Goal: Transaction & Acquisition: Book appointment/travel/reservation

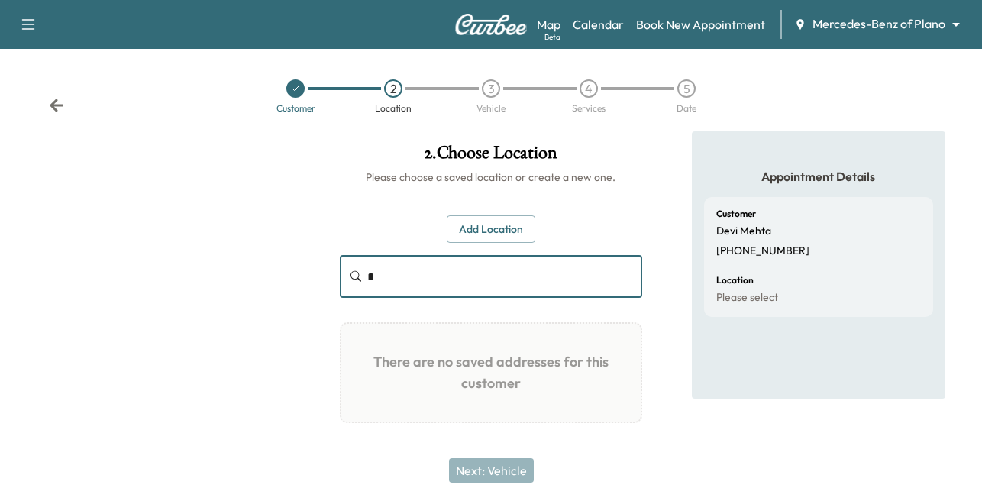
click at [415, 267] on input "*" at bounding box center [504, 276] width 275 height 43
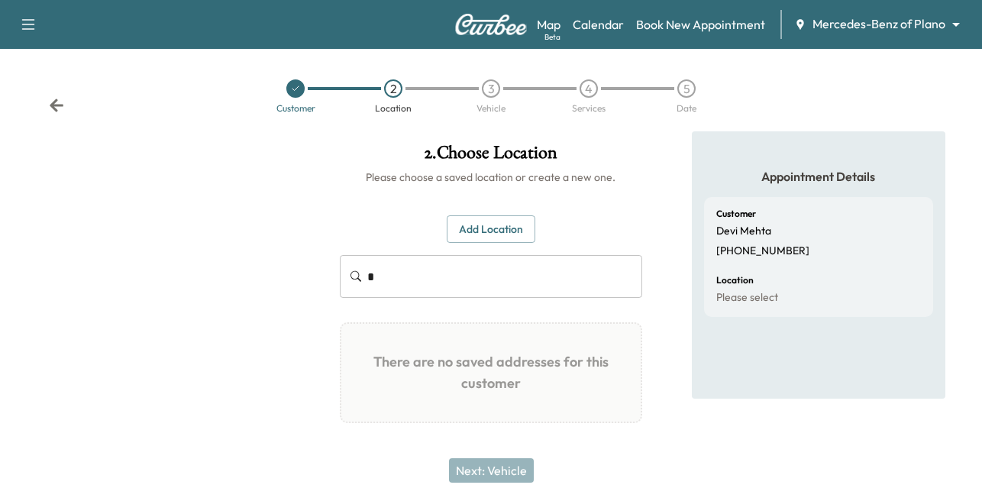
drag, startPoint x: 685, startPoint y: 24, endPoint x: 673, endPoint y: 38, distance: 18.4
click at [685, 24] on link "Book New Appointment" at bounding box center [700, 24] width 129 height 18
click at [706, 23] on link "Book New Appointment" at bounding box center [700, 24] width 129 height 18
click at [414, 277] on input "*" at bounding box center [504, 276] width 275 height 43
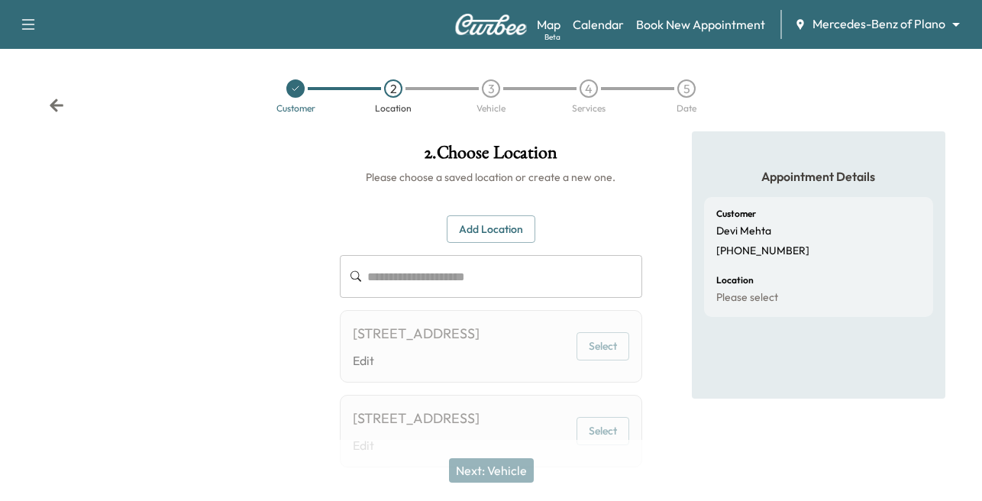
click at [457, 281] on input "text" at bounding box center [504, 276] width 275 height 43
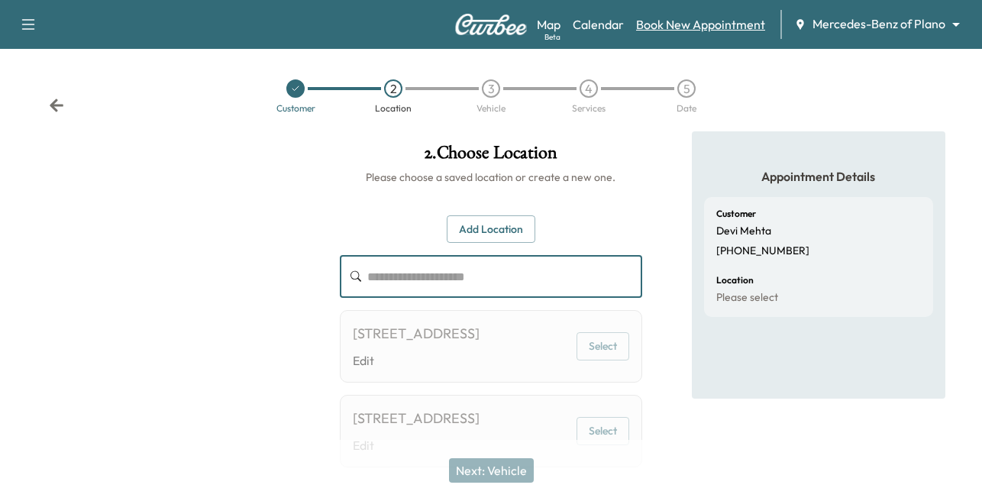
click at [704, 18] on link "Book New Appointment" at bounding box center [700, 24] width 129 height 18
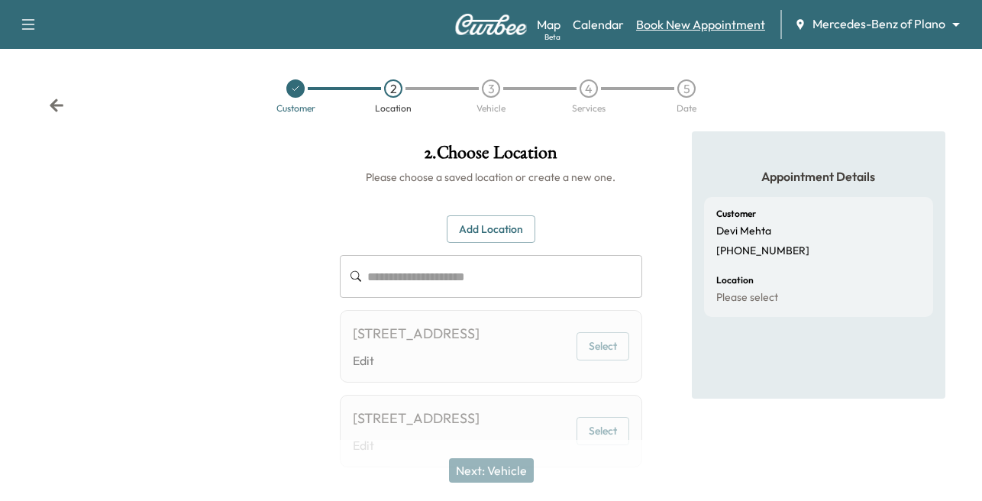
click at [679, 33] on link "Book New Appointment" at bounding box center [700, 24] width 129 height 18
click at [661, 26] on link "Book New Appointment" at bounding box center [700, 24] width 129 height 18
click at [703, 24] on link "Book New Appointment" at bounding box center [700, 24] width 129 height 18
click at [665, 22] on link "Book New Appointment" at bounding box center [700, 24] width 129 height 18
click at [57, 106] on icon at bounding box center [57, 105] width 14 height 13
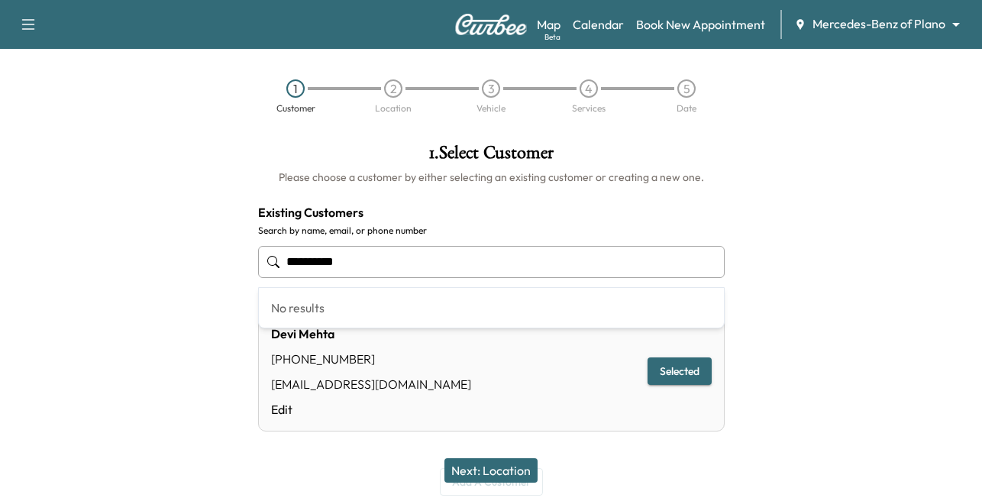
drag, startPoint x: 355, startPoint y: 269, endPoint x: -232, endPoint y: 265, distance: 587.3
click at [0, 265] on html "**********" at bounding box center [491, 250] width 982 height 501
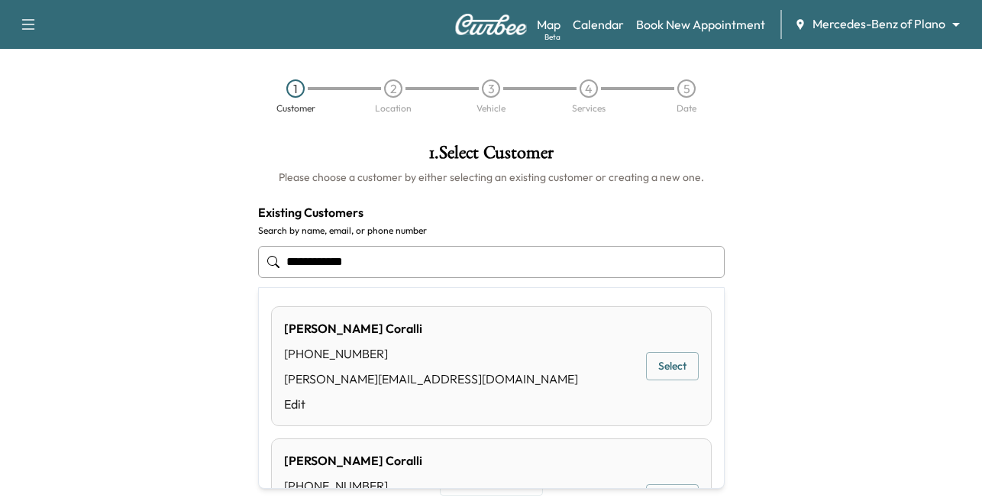
click at [655, 358] on button "Select" at bounding box center [672, 366] width 53 height 28
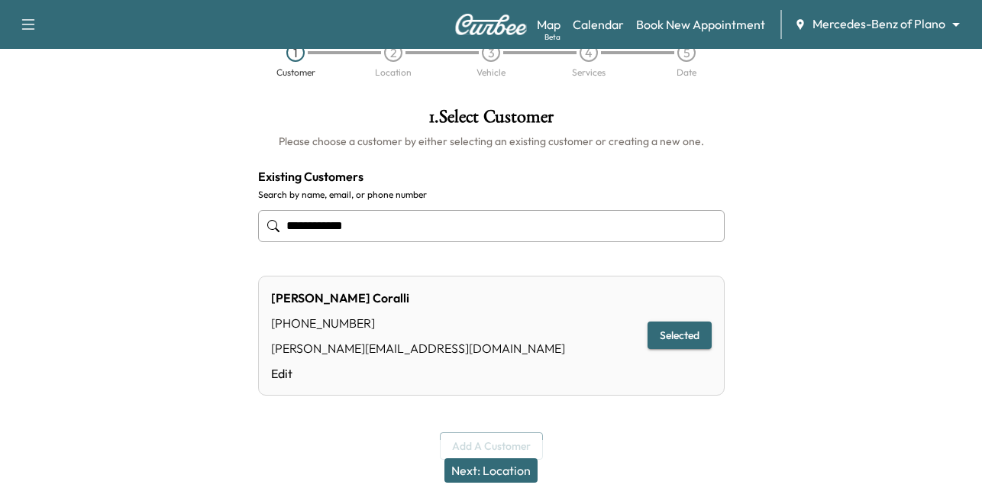
scroll to position [56, 0]
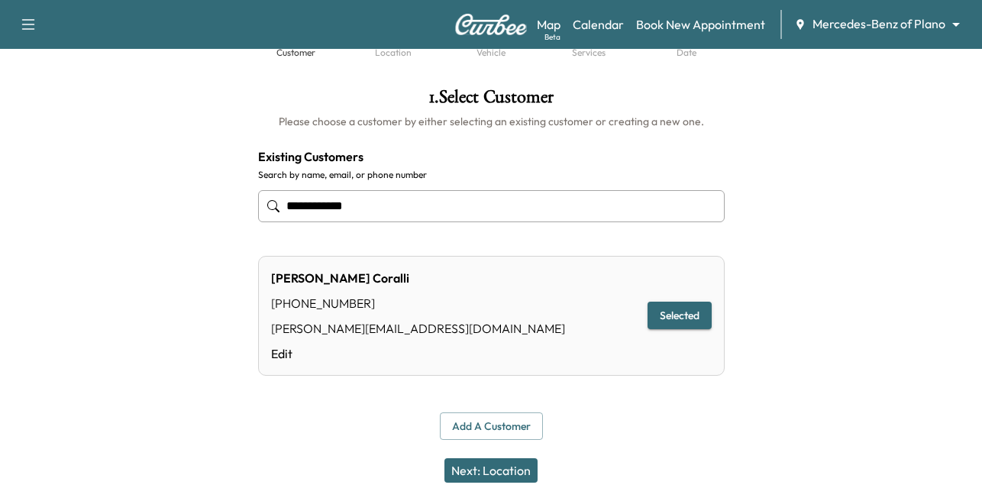
type input "**********"
click at [493, 470] on button "Next: Location" at bounding box center [490, 470] width 93 height 24
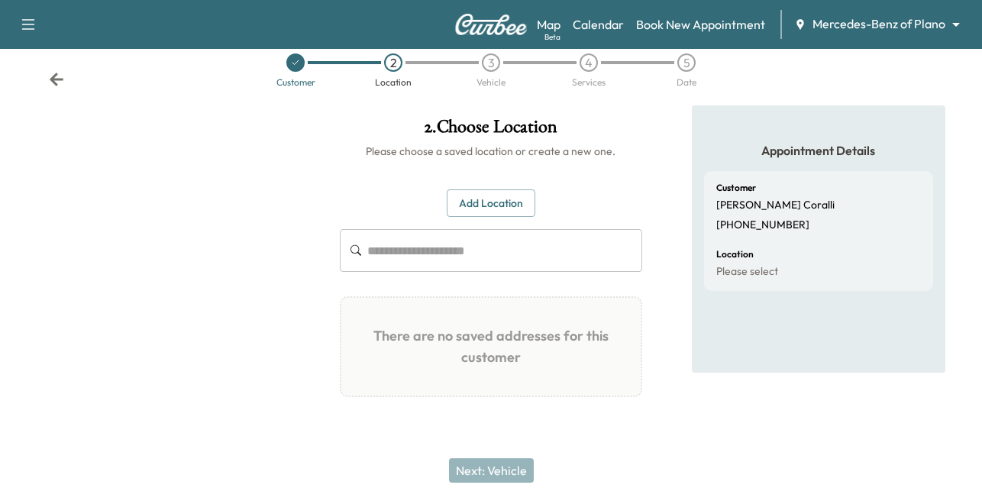
scroll to position [26, 0]
click at [379, 244] on input "text" at bounding box center [504, 250] width 275 height 43
click at [416, 253] on input "text" at bounding box center [504, 250] width 275 height 43
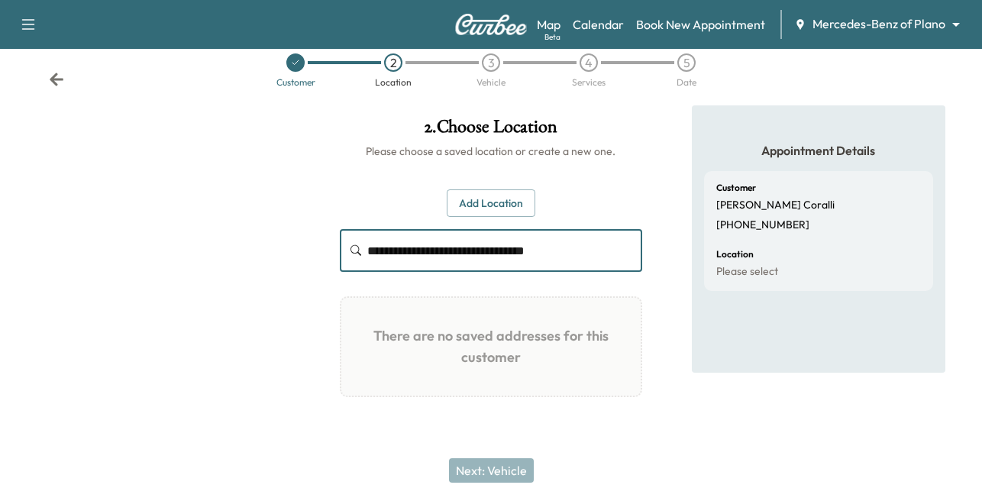
drag, startPoint x: 570, startPoint y: 247, endPoint x: 368, endPoint y: 241, distance: 201.7
click at [368, 241] on input "**********" at bounding box center [504, 250] width 275 height 43
type input "**********"
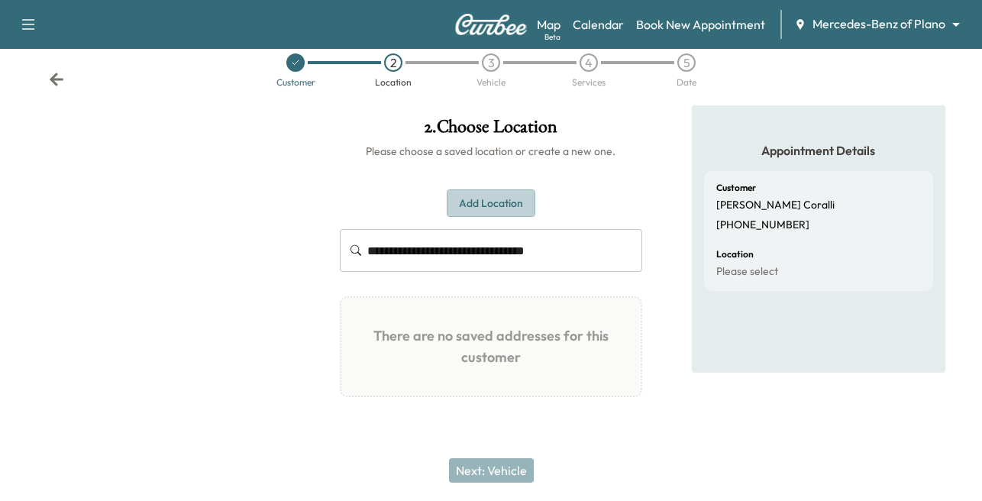
drag, startPoint x: 488, startPoint y: 204, endPoint x: 492, endPoint y: 212, distance: 9.2
click at [487, 203] on button "Add Location" at bounding box center [491, 203] width 89 height 28
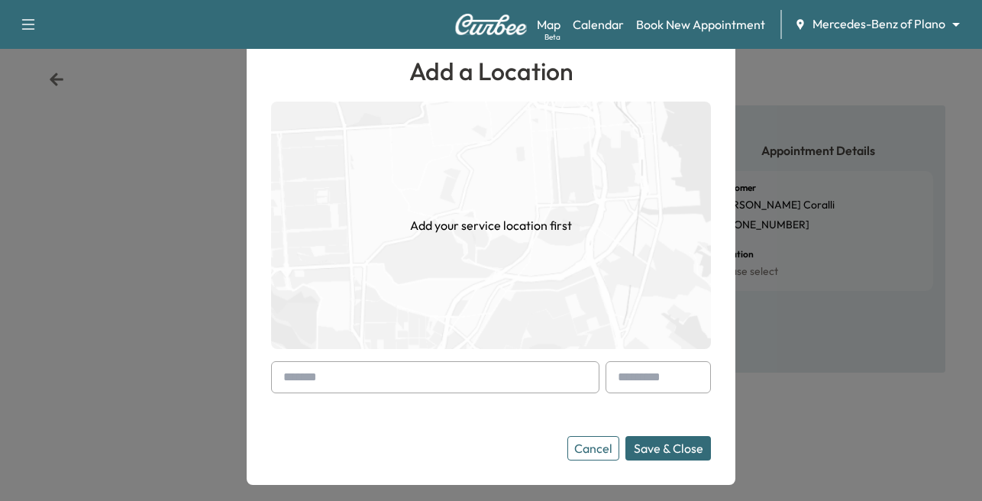
click at [374, 378] on input "text" at bounding box center [435, 377] width 328 height 32
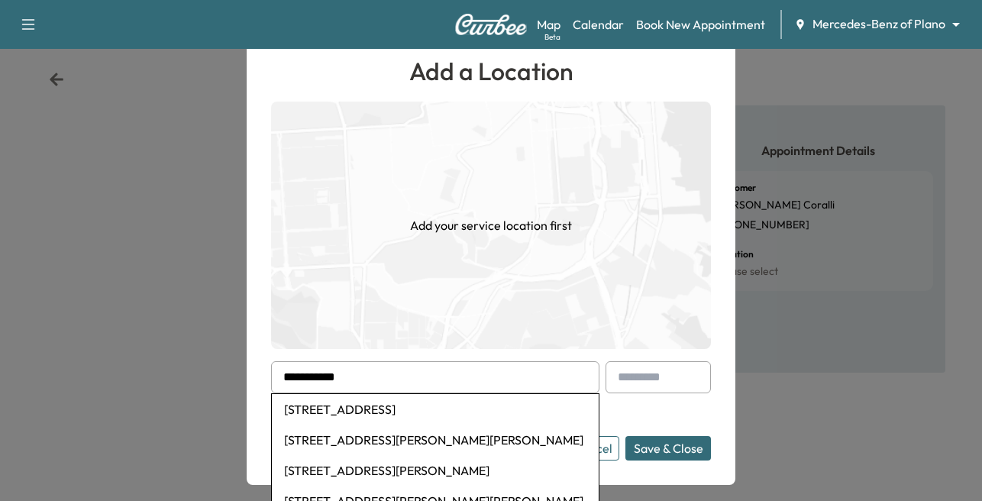
click at [399, 407] on li "[STREET_ADDRESS]" at bounding box center [435, 409] width 327 height 31
type input "**********"
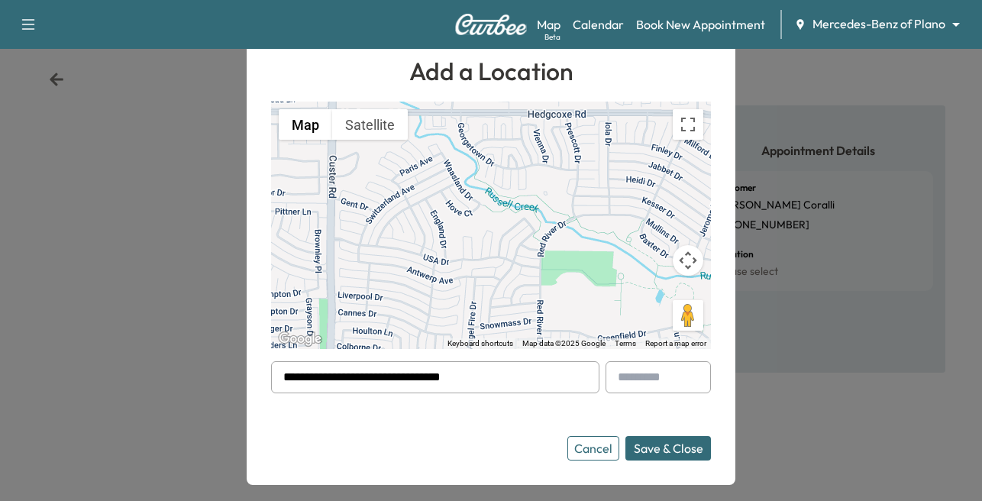
click at [677, 445] on button "Save & Close" at bounding box center [668, 448] width 86 height 24
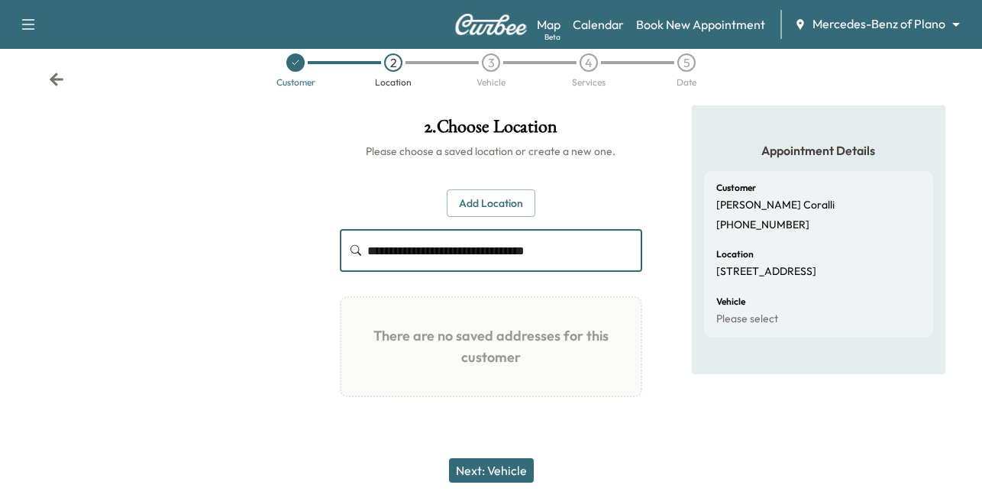
drag, startPoint x: 427, startPoint y: 250, endPoint x: 396, endPoint y: 252, distance: 31.4
click at [396, 252] on input "**********" at bounding box center [504, 250] width 275 height 43
click at [475, 195] on button "Add Location" at bounding box center [491, 203] width 89 height 28
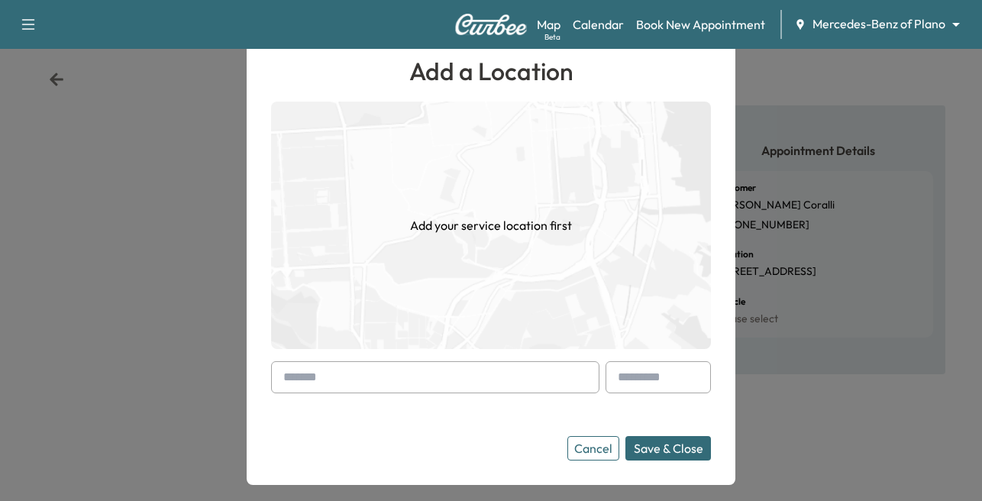
click at [603, 454] on button "Cancel" at bounding box center [593, 448] width 52 height 24
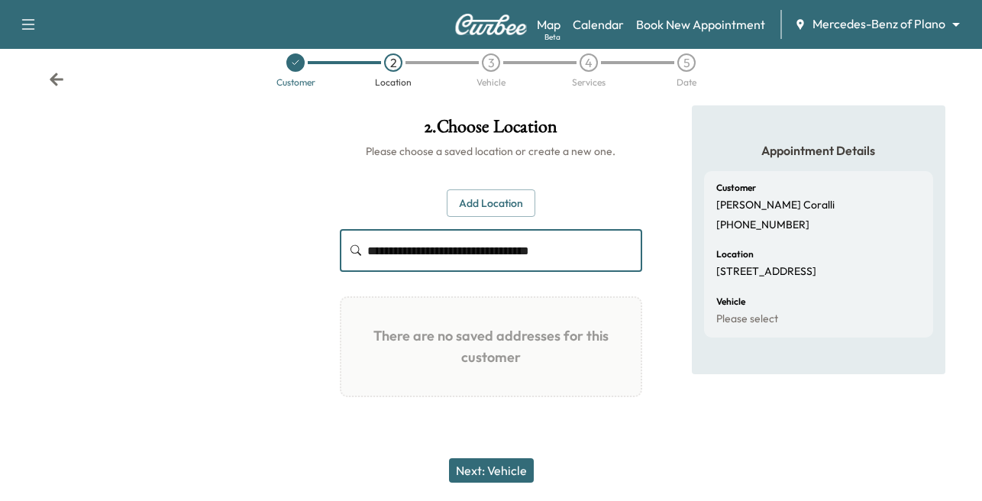
drag, startPoint x: 433, startPoint y: 254, endPoint x: 418, endPoint y: 250, distance: 15.0
click at [418, 250] on input "**********" at bounding box center [504, 250] width 275 height 43
type input "**********"
click at [471, 201] on button "Add Location" at bounding box center [491, 203] width 89 height 28
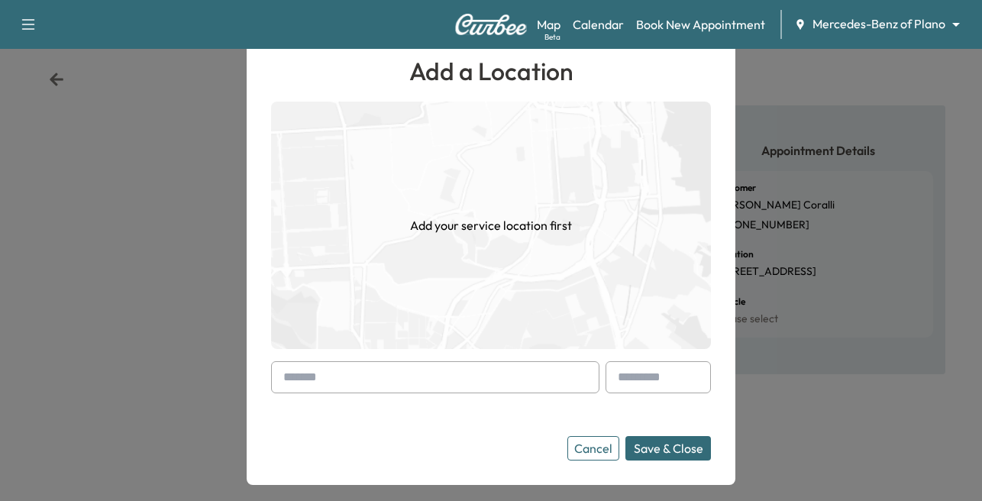
click at [401, 360] on div "Add a Location Add your service location first Cancel Save & Close" at bounding box center [491, 257] width 440 height 408
click at [395, 373] on input "text" at bounding box center [435, 377] width 328 height 32
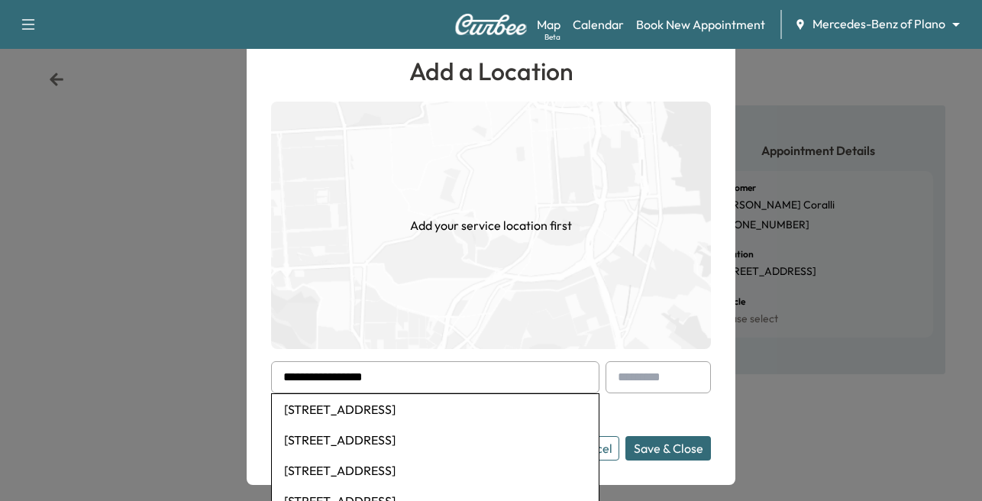
click at [405, 410] on li "[STREET_ADDRESS]" at bounding box center [435, 409] width 327 height 31
type input "**********"
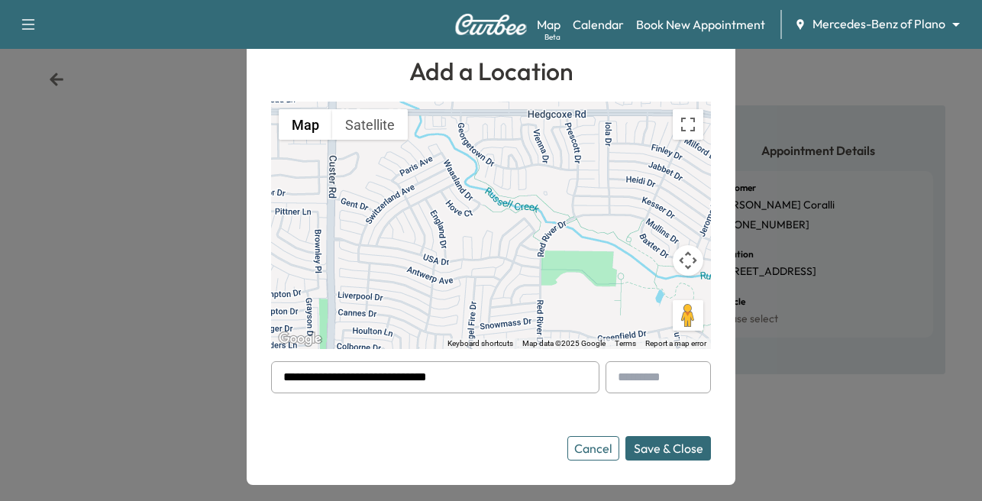
click at [689, 448] on button "Save & Close" at bounding box center [668, 448] width 86 height 24
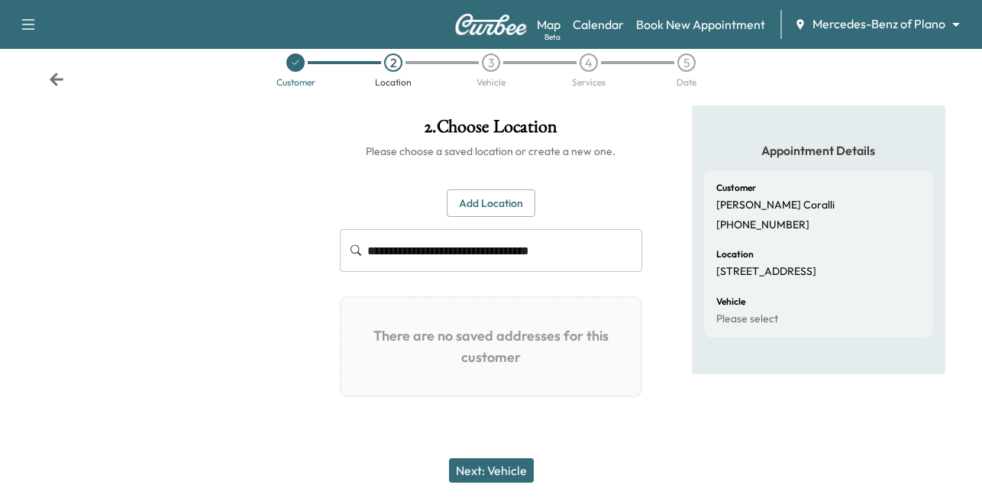
drag, startPoint x: 497, startPoint y: 468, endPoint x: 459, endPoint y: 448, distance: 43.0
click at [496, 467] on button "Next: Vehicle" at bounding box center [491, 470] width 85 height 24
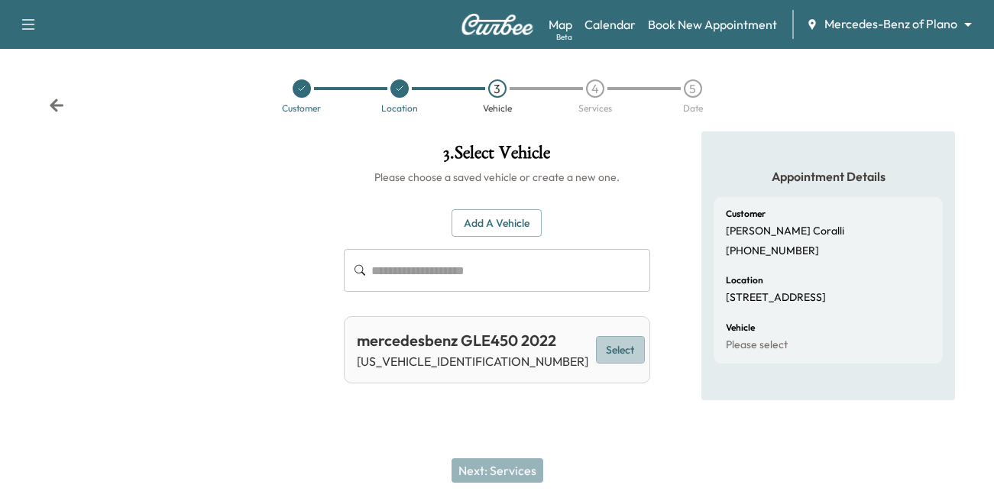
click at [620, 358] on button "Select" at bounding box center [620, 350] width 49 height 28
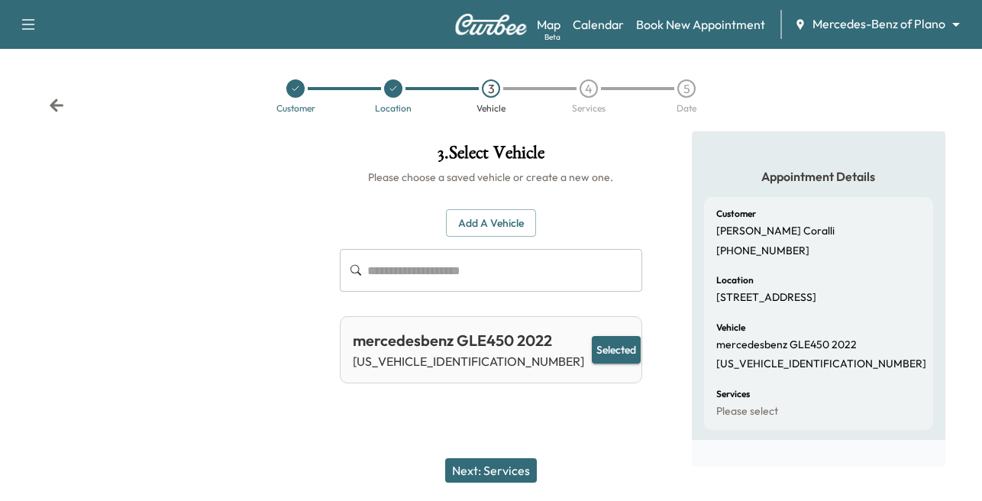
click at [483, 462] on button "Next: Services" at bounding box center [491, 470] width 92 height 24
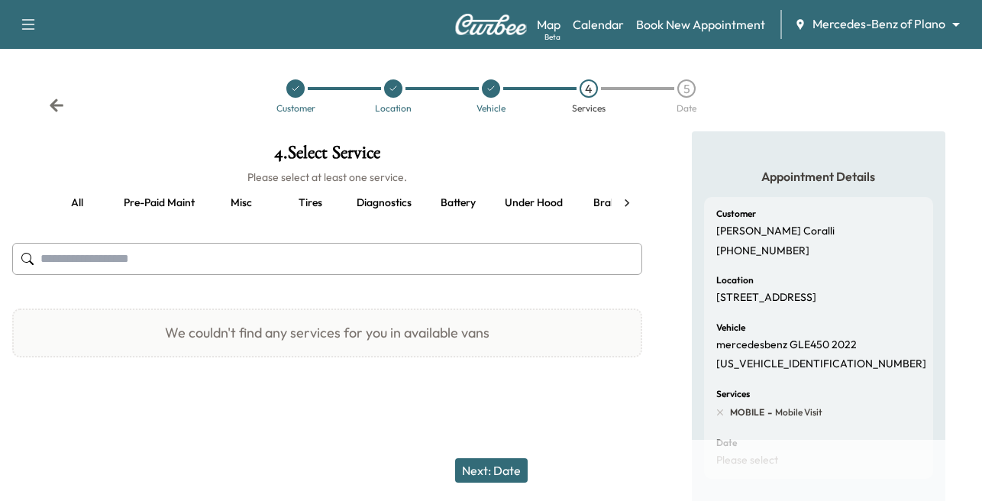
drag, startPoint x: 86, startPoint y: 267, endPoint x: 152, endPoint y: 293, distance: 70.9
click at [86, 263] on input "text" at bounding box center [327, 259] width 630 height 32
click at [148, 202] on button "Pre-paid maint" at bounding box center [158, 203] width 95 height 37
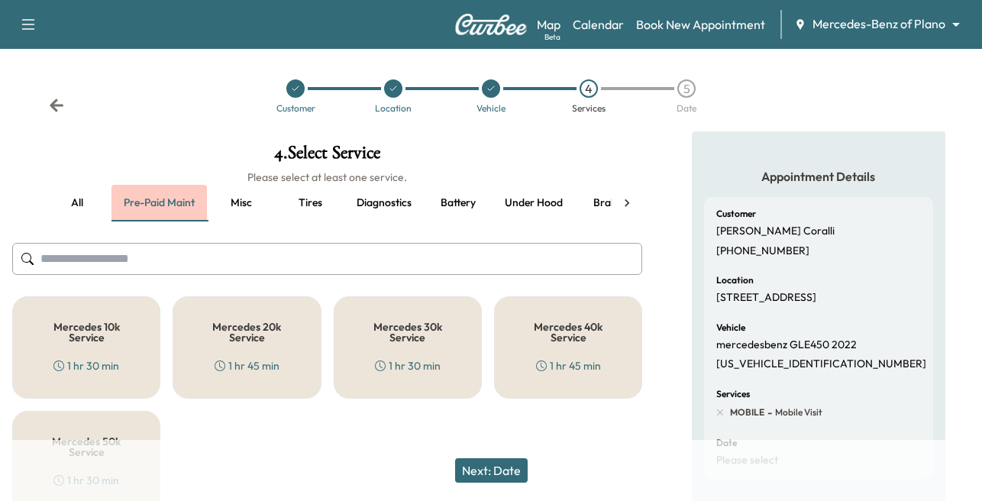
drag, startPoint x: 127, startPoint y: 196, endPoint x: 147, endPoint y: 211, distance: 24.6
click at [127, 199] on button "Pre-paid maint" at bounding box center [158, 203] width 95 height 37
click at [580, 356] on div "Mercedes 40k Service 1 hr 45 min" at bounding box center [568, 347] width 148 height 102
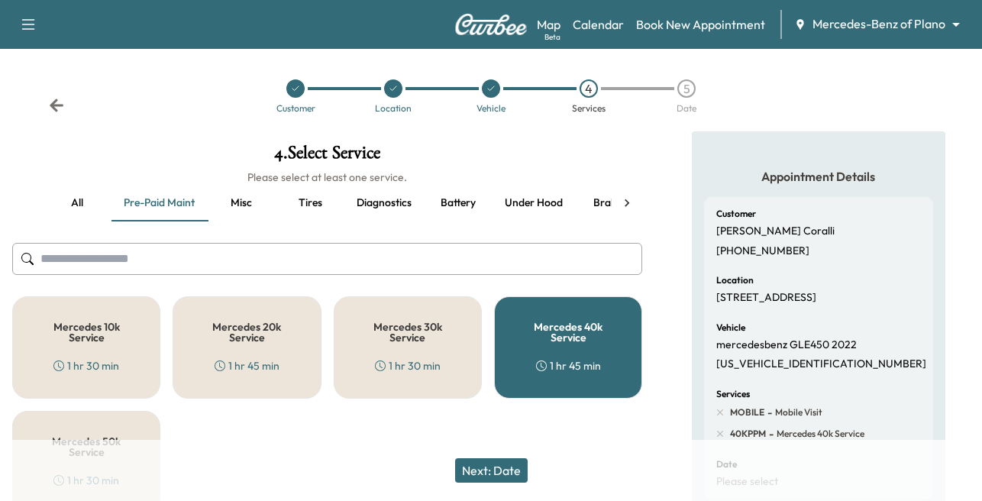
click at [496, 466] on button "Next: Date" at bounding box center [491, 470] width 73 height 24
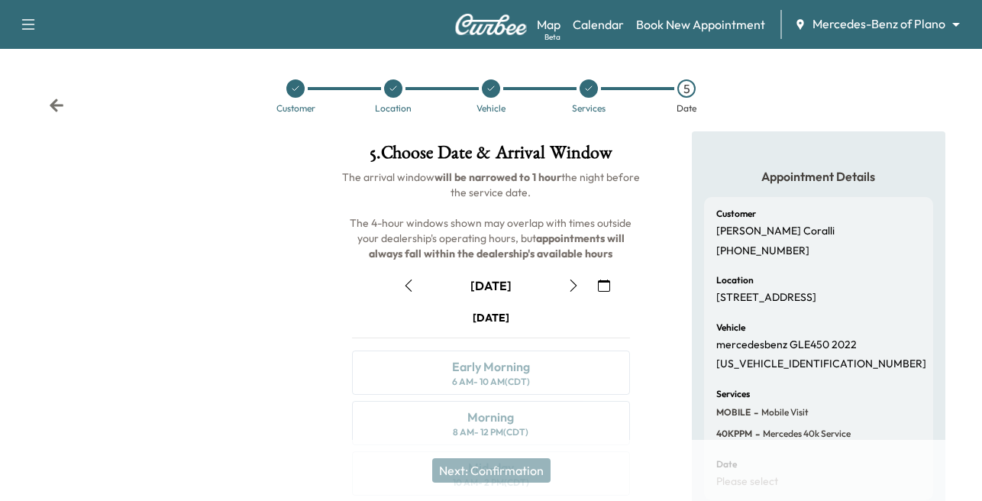
click at [575, 285] on icon "button" at bounding box center [573, 286] width 12 height 12
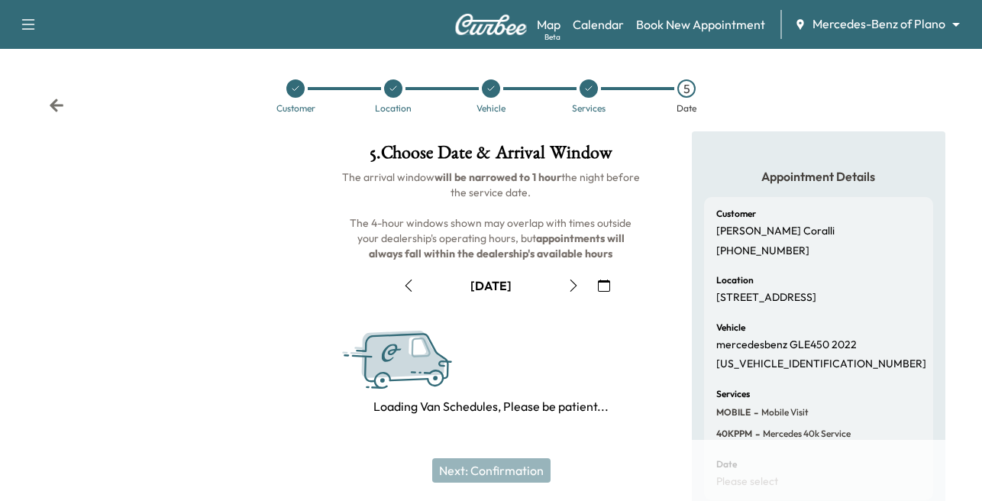
click at [575, 285] on icon "button" at bounding box center [573, 286] width 12 height 12
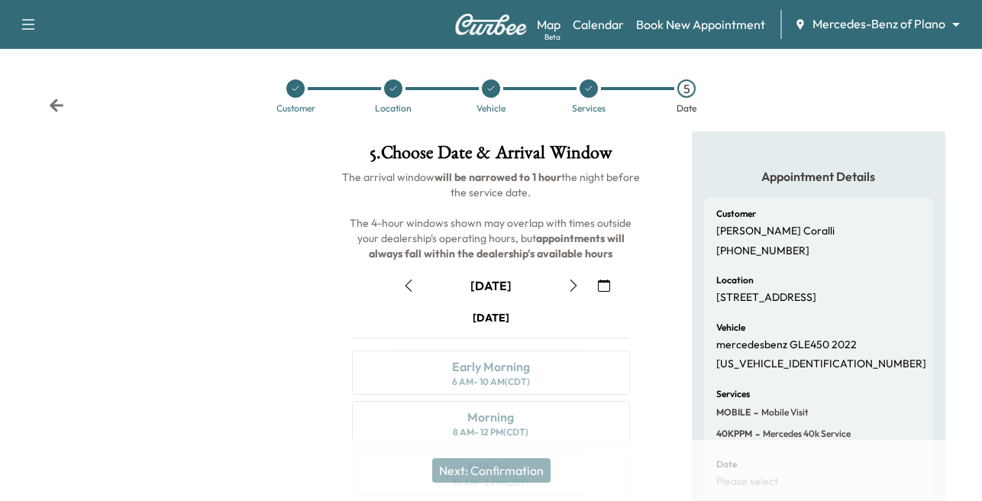
click at [574, 286] on icon "button" at bounding box center [573, 286] width 12 height 12
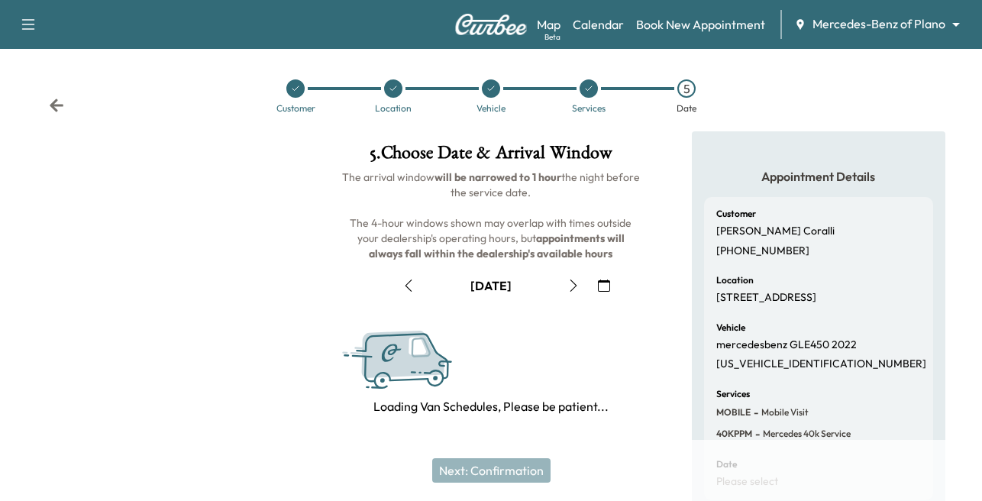
click at [570, 289] on icon "button" at bounding box center [573, 286] width 12 height 12
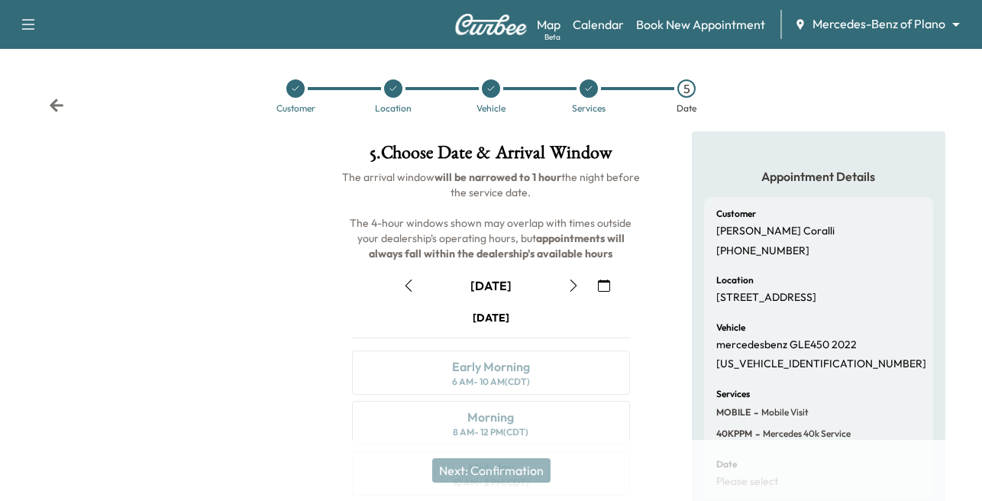
click at [575, 280] on icon "button" at bounding box center [573, 286] width 12 height 12
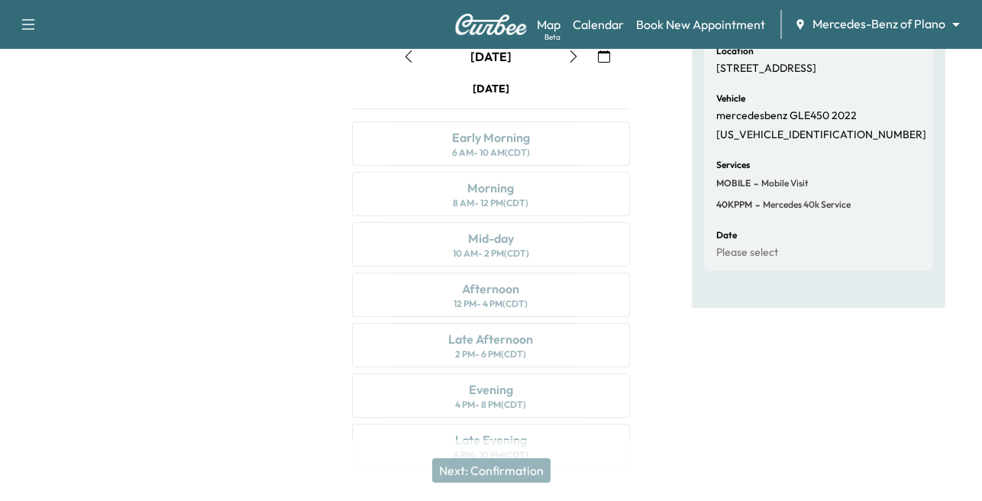
scroll to position [153, 0]
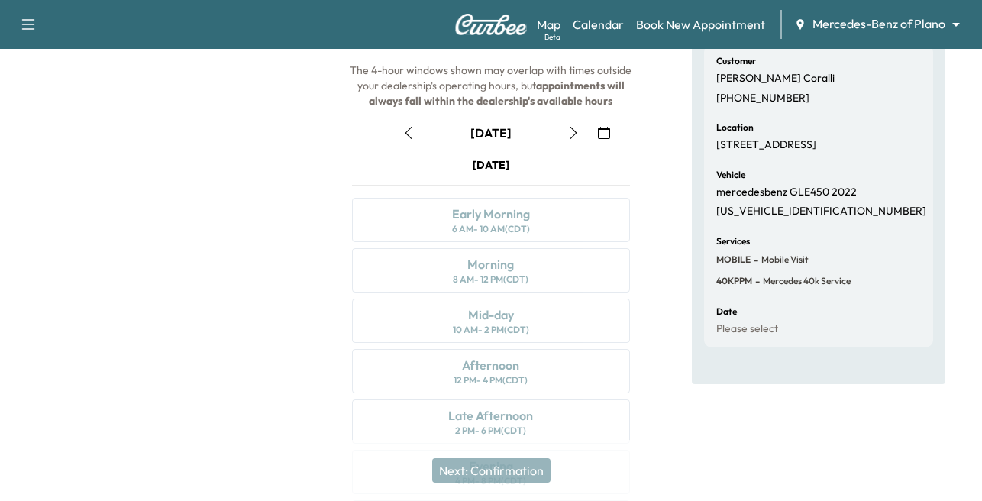
click at [573, 134] on icon "button" at bounding box center [573, 133] width 12 height 12
click at [567, 135] on icon "button" at bounding box center [573, 133] width 12 height 12
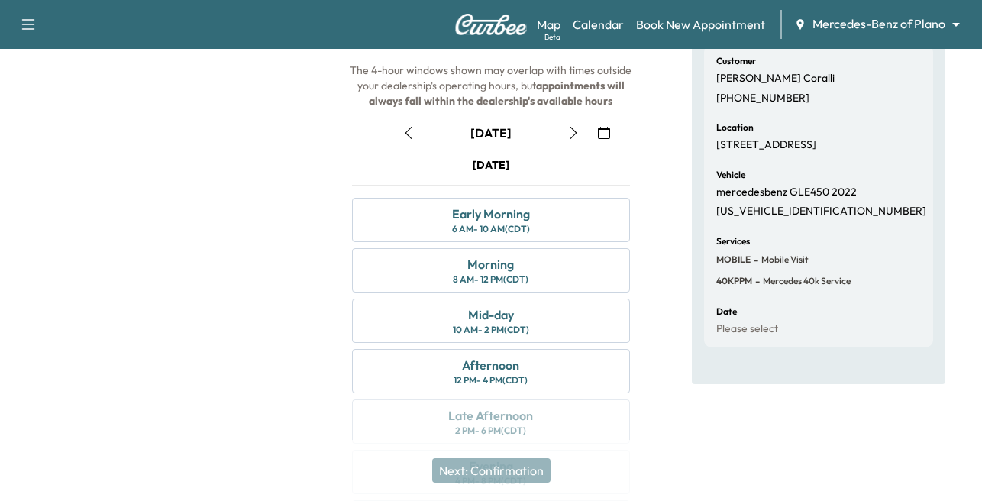
click at [574, 129] on icon "button" at bounding box center [573, 133] width 12 height 12
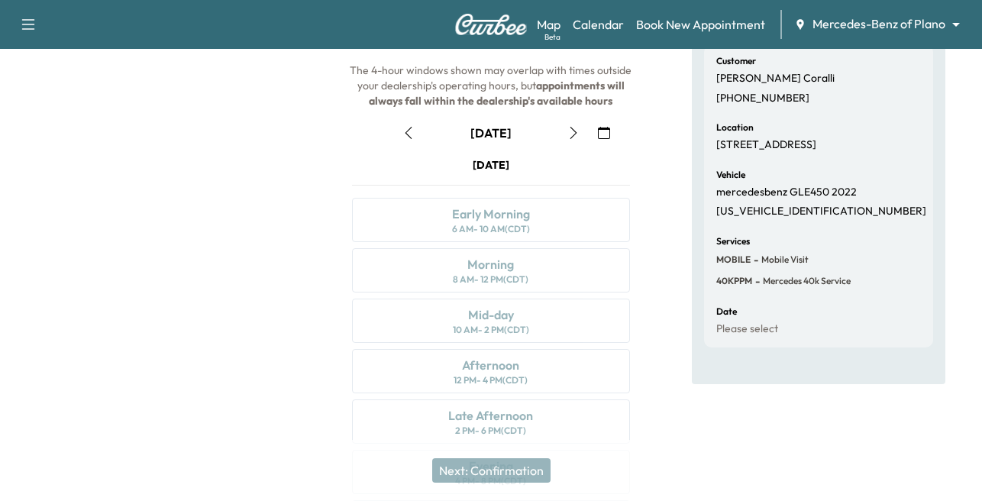
click at [572, 132] on icon "button" at bounding box center [573, 133] width 12 height 12
click at [579, 133] on icon "button" at bounding box center [573, 133] width 12 height 12
